Goal: Transaction & Acquisition: Purchase product/service

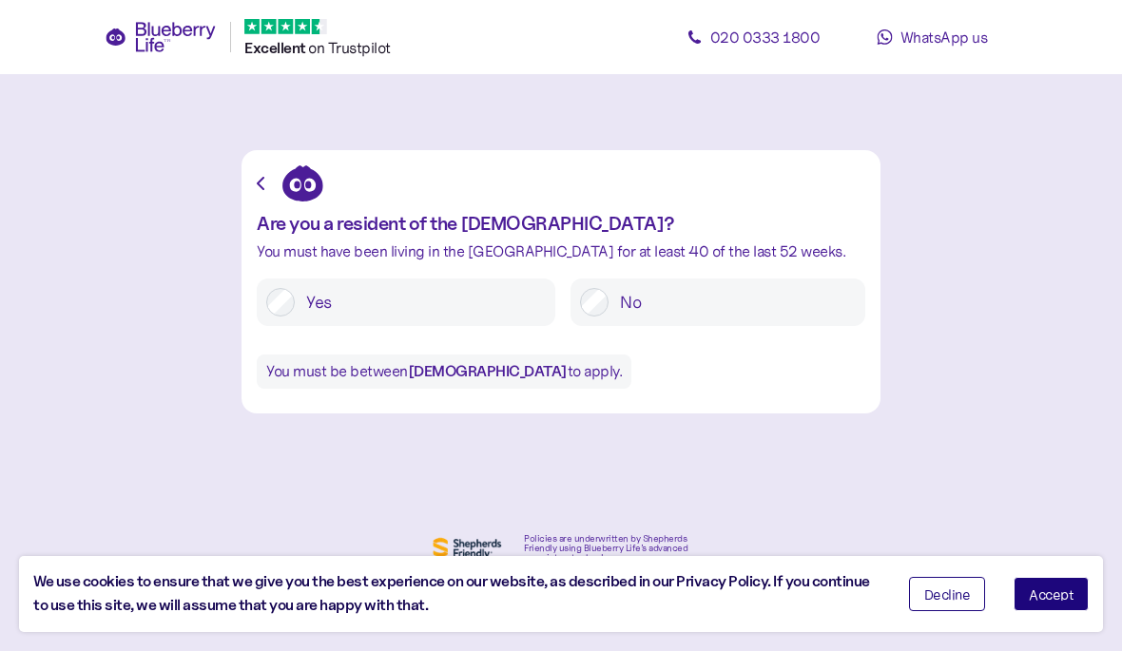
click at [394, 308] on label "Yes" at bounding box center [420, 302] width 251 height 29
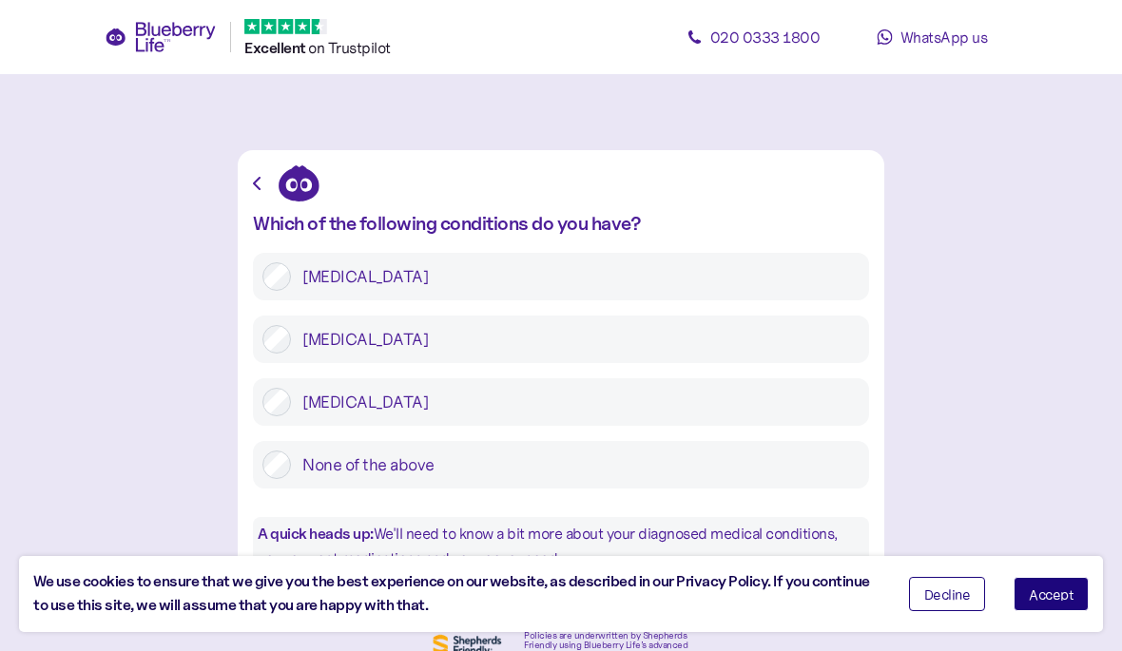
click at [449, 338] on label "[MEDICAL_DATA]" at bounding box center [575, 339] width 569 height 29
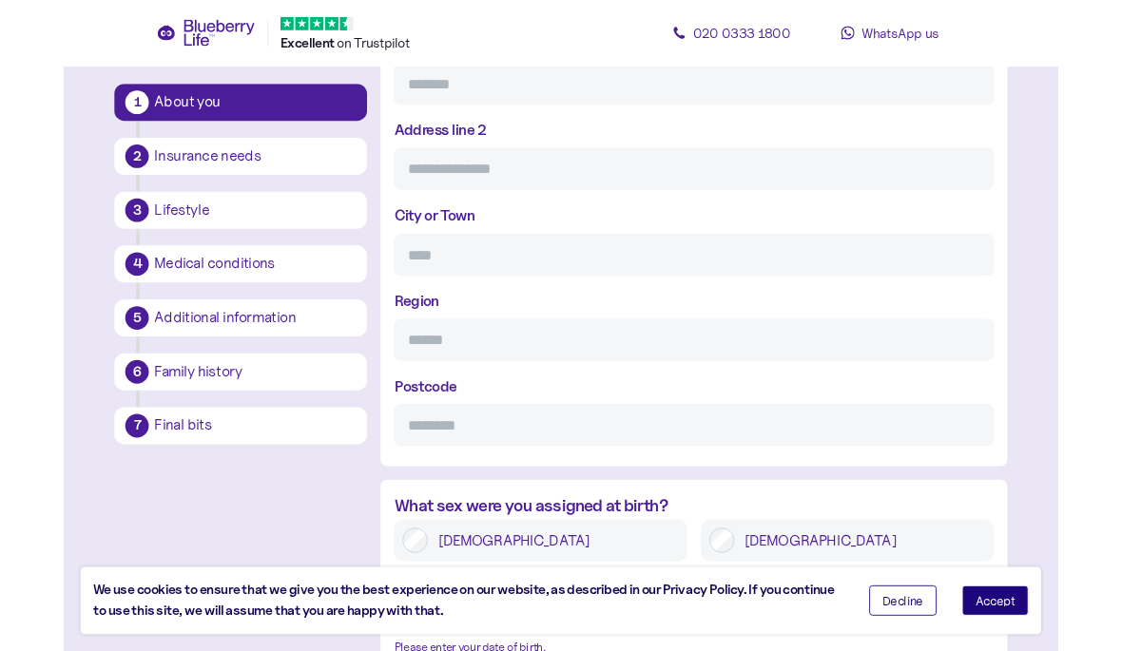
scroll to position [913, 0]
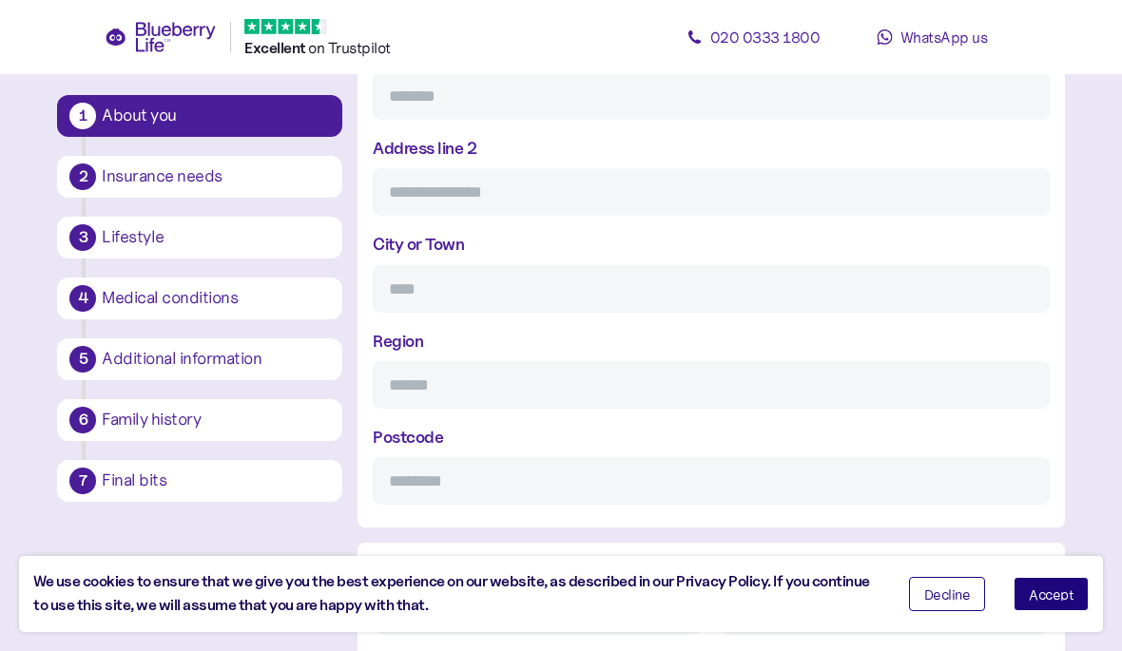
click at [959, 611] on button "Decline" at bounding box center [947, 594] width 77 height 34
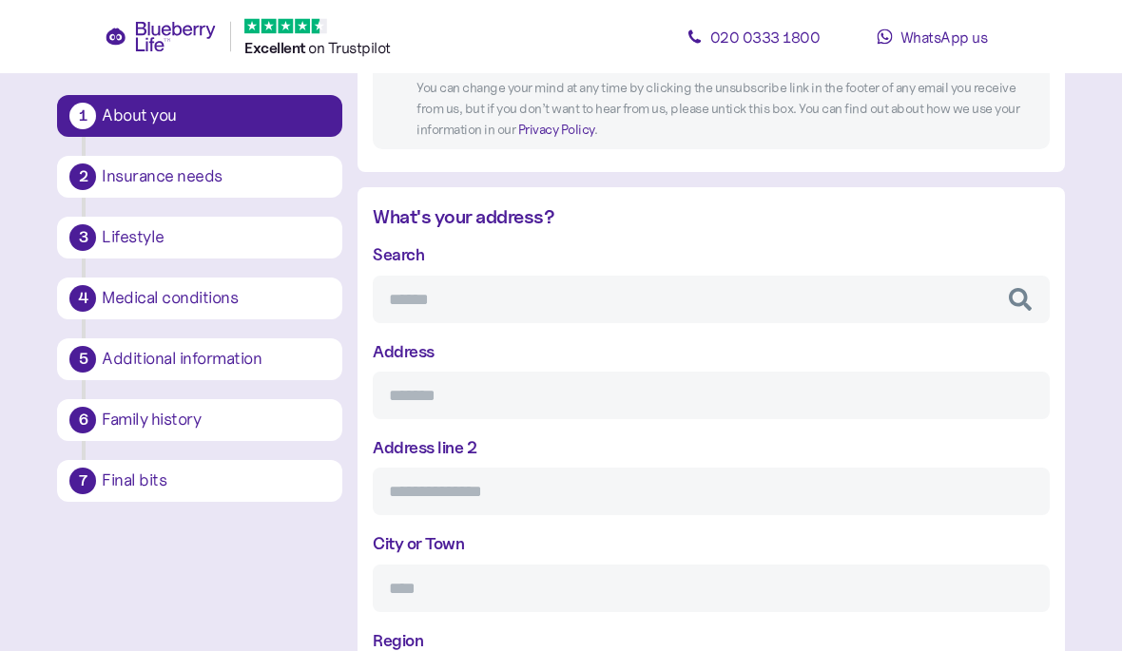
scroll to position [611, 0]
click at [288, 311] on div "Medical conditions" at bounding box center [216, 298] width 234 height 32
